Goal: Information Seeking & Learning: Find specific fact

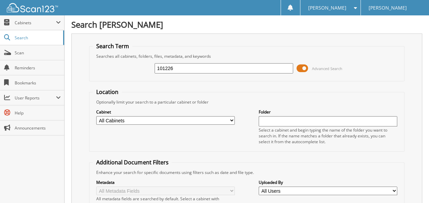
type input "101226"
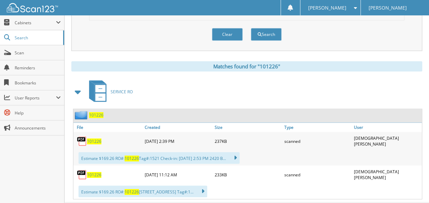
scroll to position [256, 0]
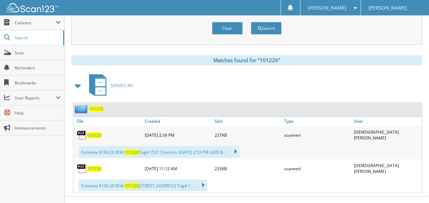
click at [93, 132] on span "101226" at bounding box center [94, 135] width 14 height 6
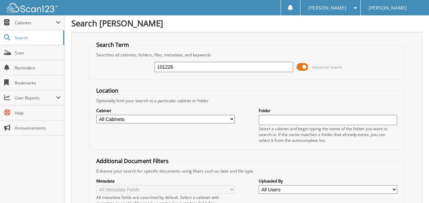
scroll to position [0, 0]
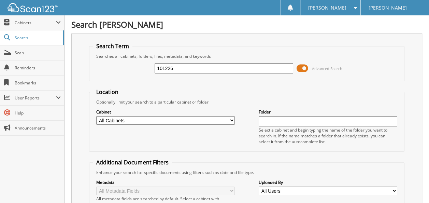
click at [188, 68] on input "101226" at bounding box center [224, 68] width 139 height 10
type input "100467"
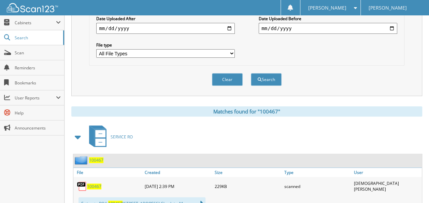
scroll to position [256, 0]
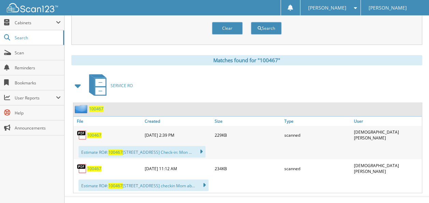
click at [88, 132] on span "100467" at bounding box center [94, 135] width 14 height 6
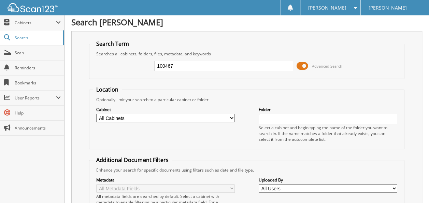
scroll to position [0, 0]
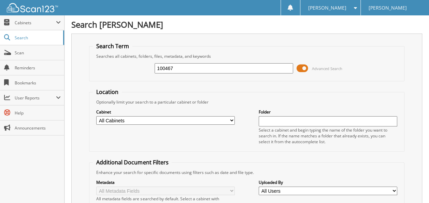
click at [205, 67] on input "100467" at bounding box center [224, 68] width 139 height 10
type input "100758"
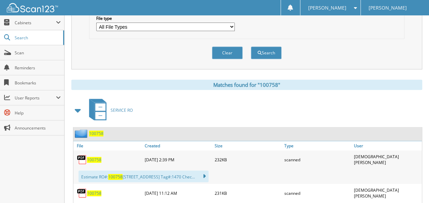
scroll to position [256, 0]
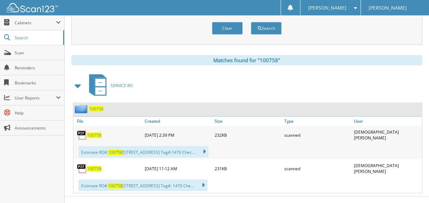
click at [93, 132] on span "100758" at bounding box center [94, 135] width 14 height 6
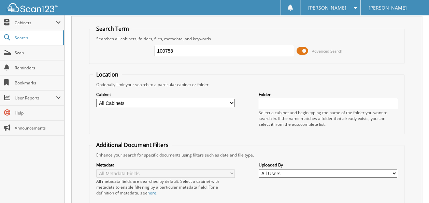
scroll to position [17, 0]
click at [181, 52] on input "100758" at bounding box center [224, 51] width 139 height 10
type input "100483"
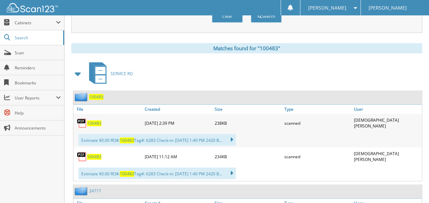
scroll to position [273, 0]
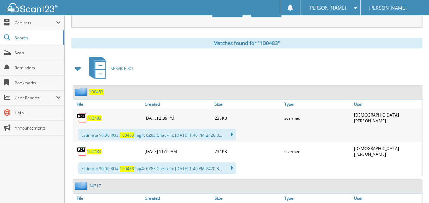
click at [92, 115] on span "100483" at bounding box center [94, 118] width 14 height 6
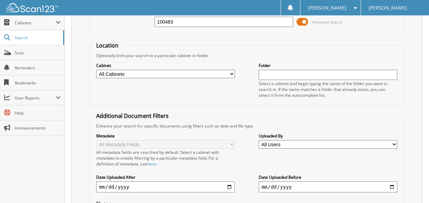
scroll to position [0, 0]
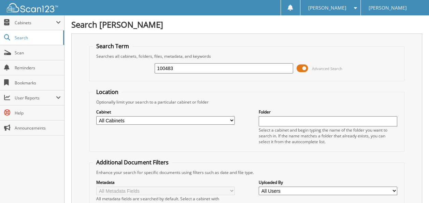
click at [184, 68] on input "100483" at bounding box center [224, 68] width 139 height 10
type input "100450"
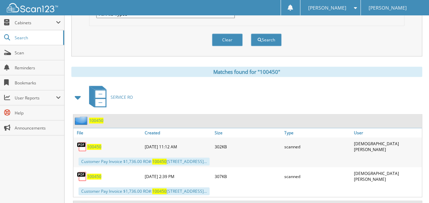
scroll to position [273, 0]
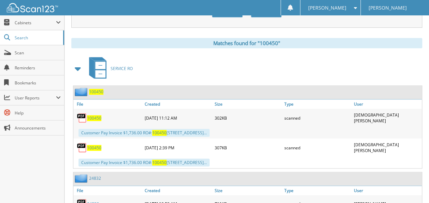
click at [91, 115] on span "100450" at bounding box center [94, 118] width 14 height 6
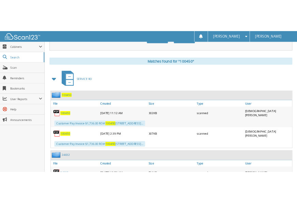
scroll to position [284, 0]
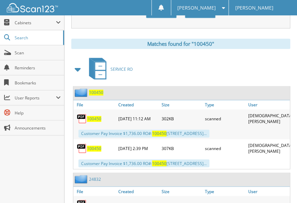
click at [90, 145] on span "100450" at bounding box center [94, 148] width 14 height 6
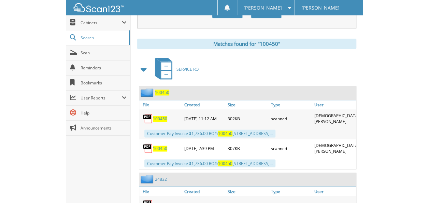
scroll to position [273, 0]
